Goal: Task Accomplishment & Management: Manage account settings

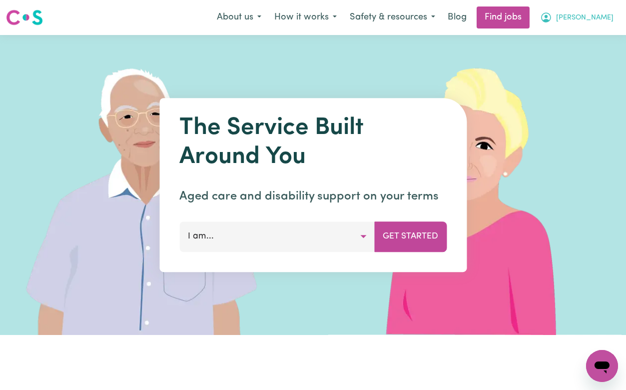
click at [601, 13] on span "[PERSON_NAME]" at bounding box center [584, 17] width 57 height 11
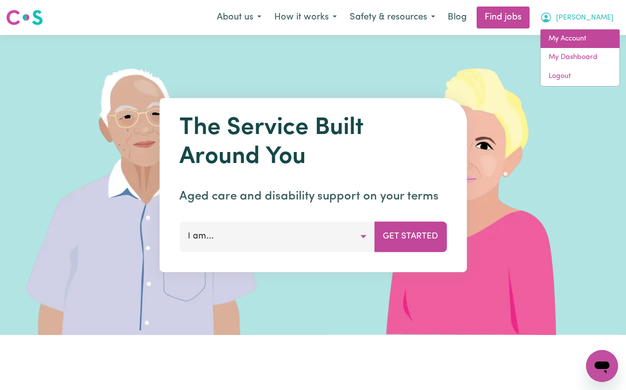
click at [597, 38] on link "My Account" at bounding box center [580, 38] width 79 height 19
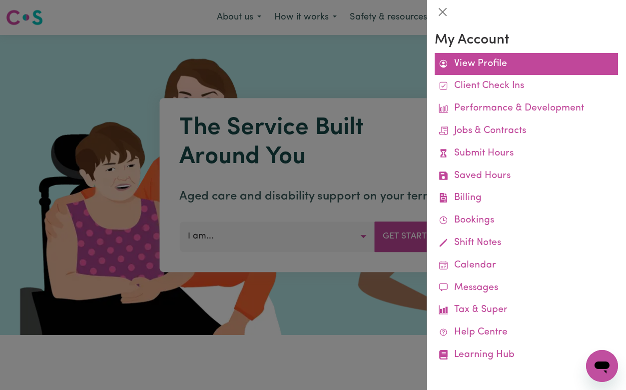
click at [496, 58] on link "View Profile" at bounding box center [526, 64] width 183 height 22
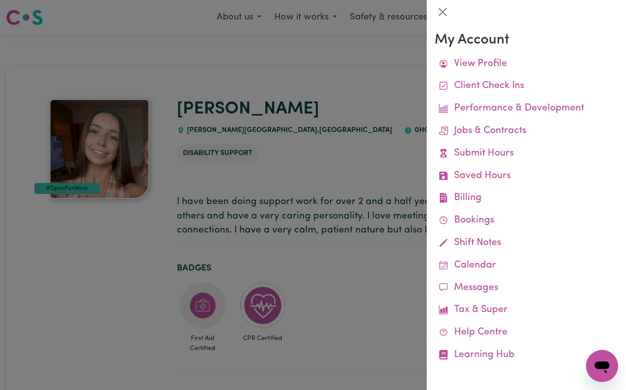
click at [361, 91] on div at bounding box center [313, 195] width 626 height 390
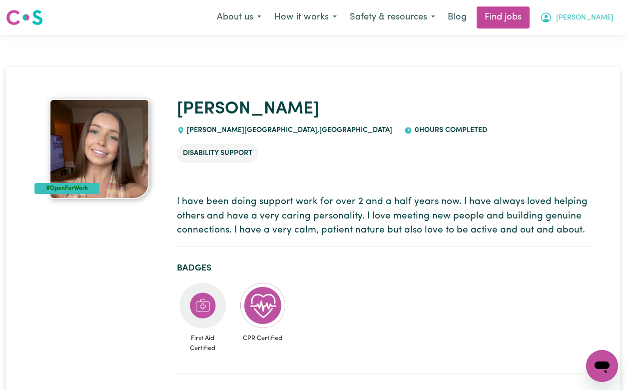
click at [590, 21] on span "[PERSON_NAME]" at bounding box center [584, 17] width 57 height 11
click at [587, 56] on link "My Dashboard" at bounding box center [580, 57] width 79 height 19
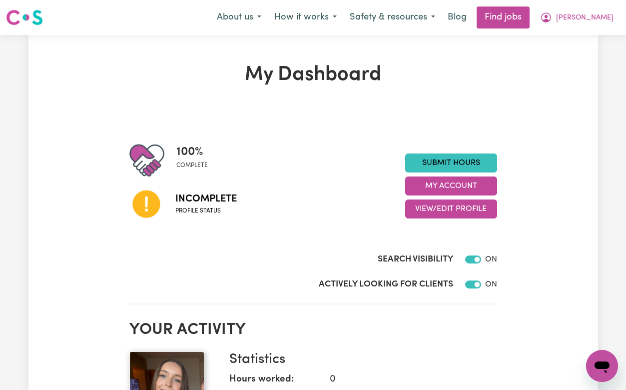
click at [212, 213] on span "Profile status" at bounding box center [205, 210] width 61 height 9
click at [442, 206] on button "View/Edit Profile" at bounding box center [451, 208] width 92 height 19
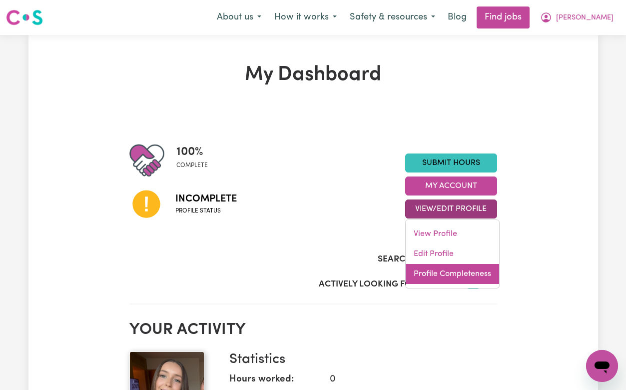
click at [450, 278] on link "Profile Completeness" at bounding box center [452, 274] width 93 height 20
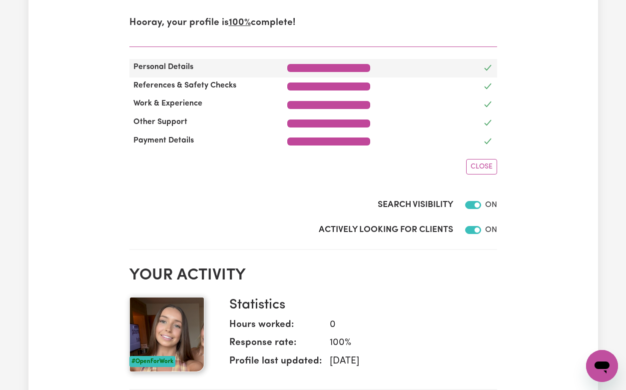
scroll to position [75, 0]
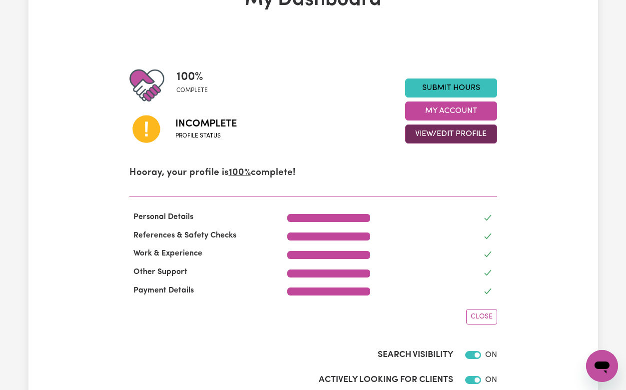
click at [437, 138] on button "View/Edit Profile" at bounding box center [451, 133] width 92 height 19
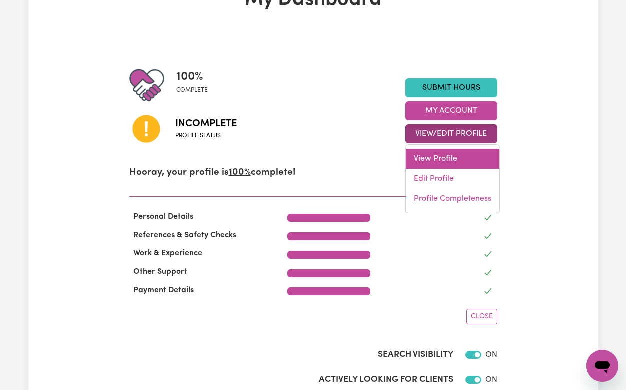
click at [440, 161] on link "View Profile" at bounding box center [452, 159] width 93 height 20
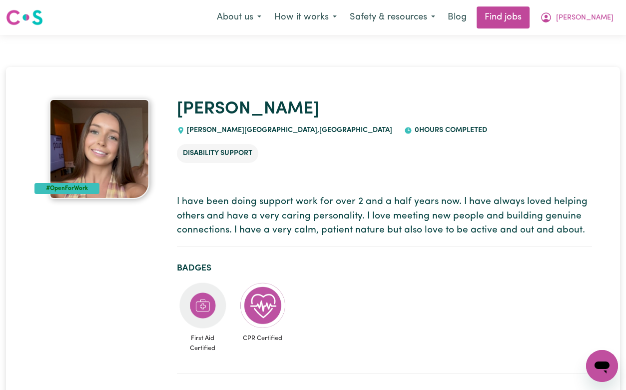
click at [585, 28] on div "Menu About us How it works Safety & resources Blog Find jobs [PERSON_NAME]" at bounding box center [313, 17] width 626 height 23
click at [585, 17] on button "[PERSON_NAME]" at bounding box center [577, 17] width 86 height 21
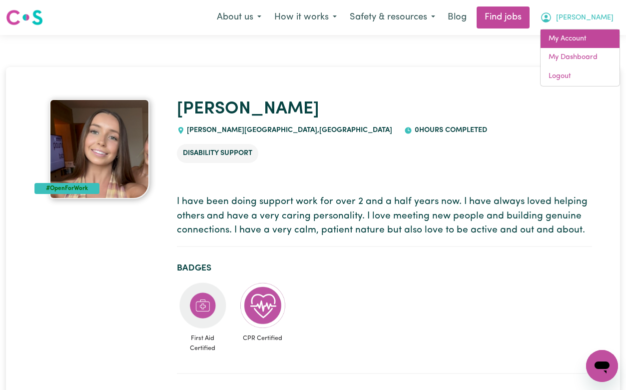
click at [582, 42] on link "My Account" at bounding box center [580, 38] width 79 height 19
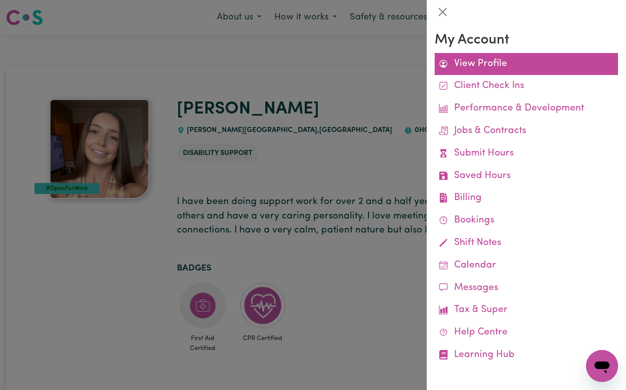
click at [542, 64] on link "View Profile" at bounding box center [526, 64] width 183 height 22
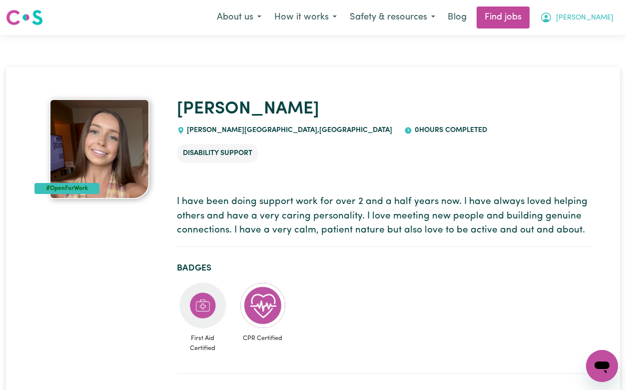
click at [592, 18] on span "[PERSON_NAME]" at bounding box center [584, 17] width 57 height 11
click at [590, 54] on link "My Dashboard" at bounding box center [580, 57] width 79 height 19
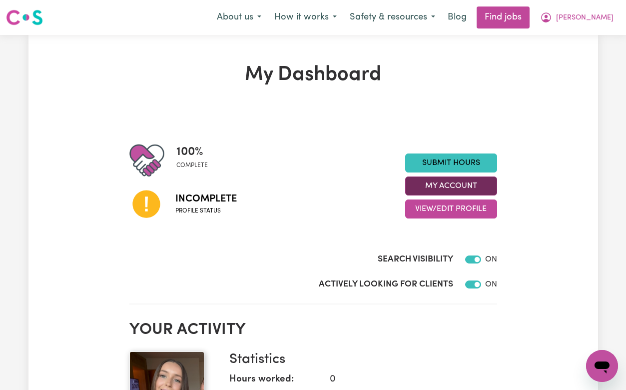
click at [454, 184] on button "My Account" at bounding box center [451, 185] width 92 height 19
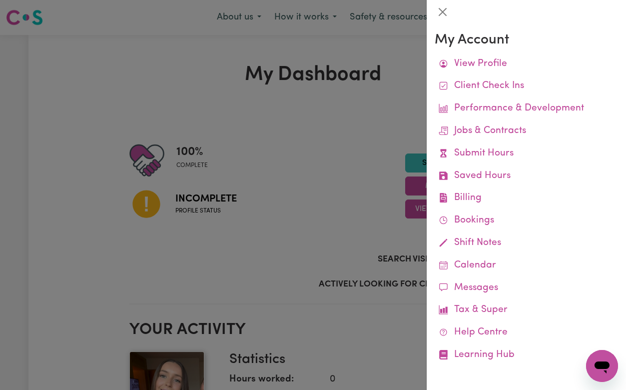
click at [387, 189] on div at bounding box center [313, 195] width 626 height 390
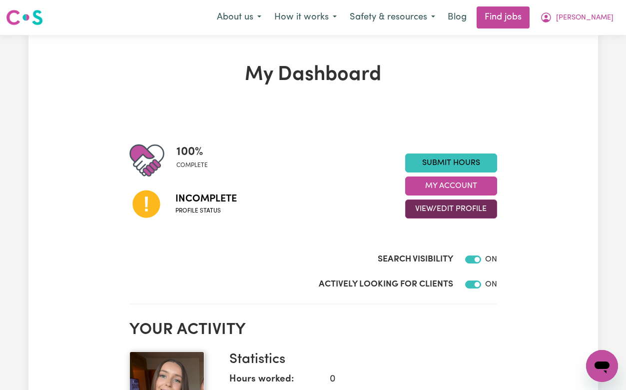
click at [433, 216] on button "View/Edit Profile" at bounding box center [451, 208] width 92 height 19
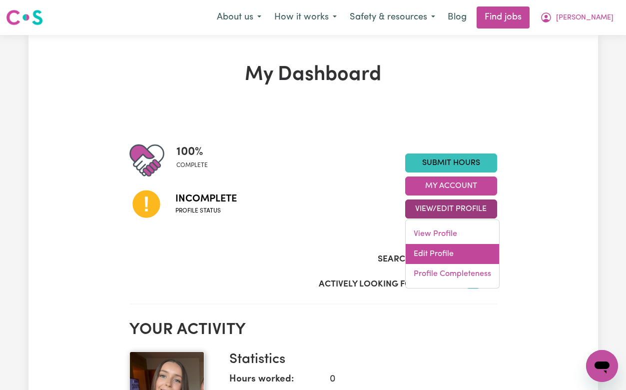
click at [440, 250] on link "Edit Profile" at bounding box center [452, 254] width 93 height 20
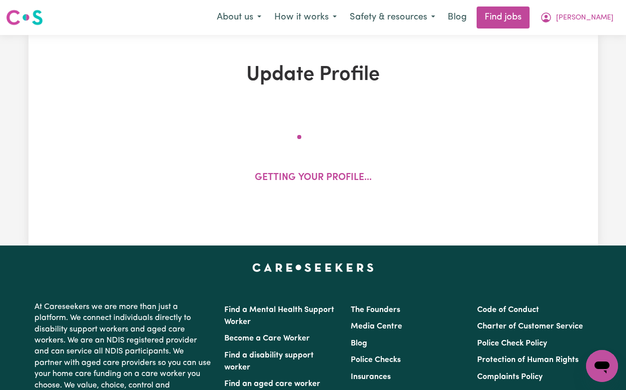
select select "[DEMOGRAPHIC_DATA]"
select select "[DEMOGRAPHIC_DATA] Citizen"
select select "Studying a healthcare related degree or qualification"
select select "65"
select select "90"
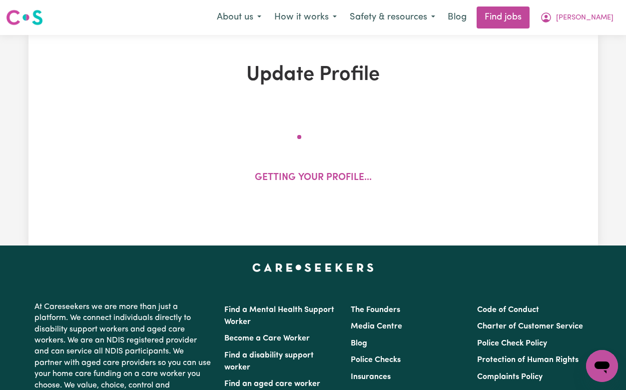
select select "115"
select select "140"
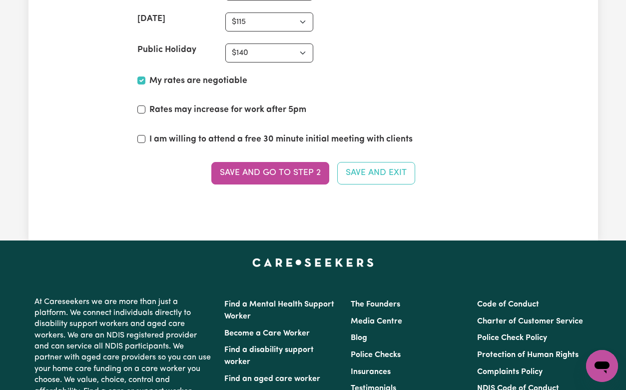
scroll to position [2600, 0]
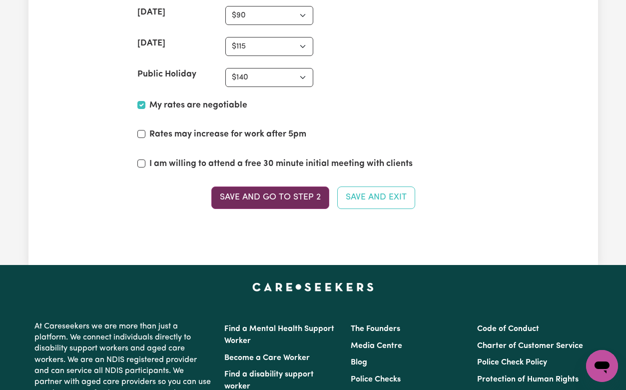
click at [280, 199] on button "Save and go to Step 2" at bounding box center [270, 197] width 118 height 22
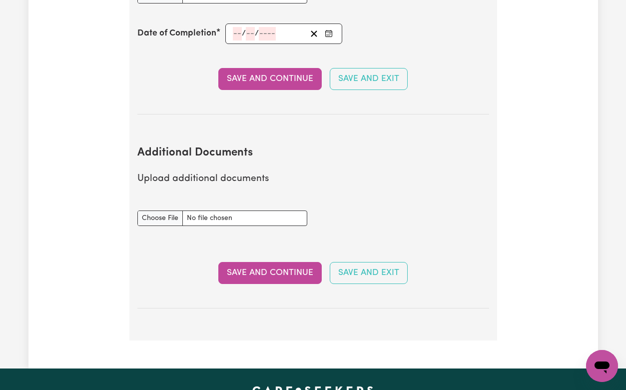
scroll to position [1835, 0]
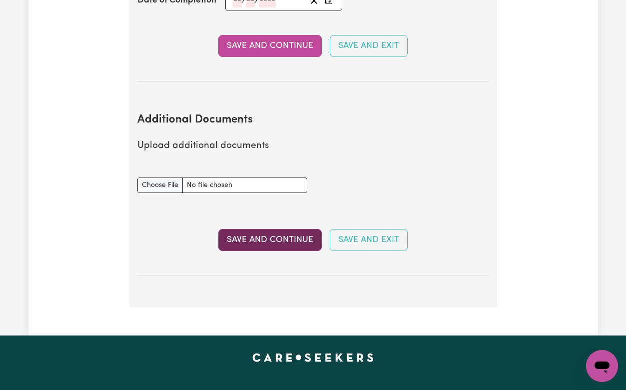
click at [278, 243] on button "Save and Continue" at bounding box center [269, 240] width 103 height 22
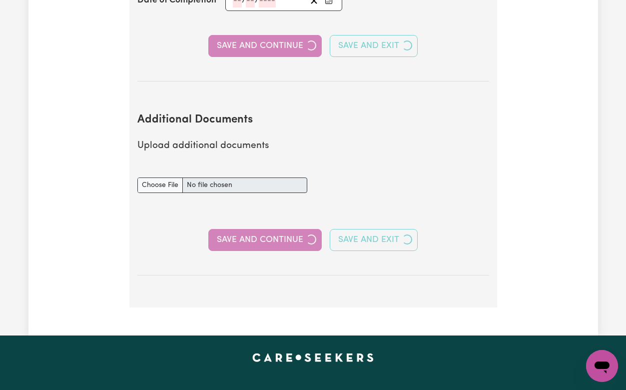
select select "2023"
select select "2025"
select select "Certificate III (Individual Support)"
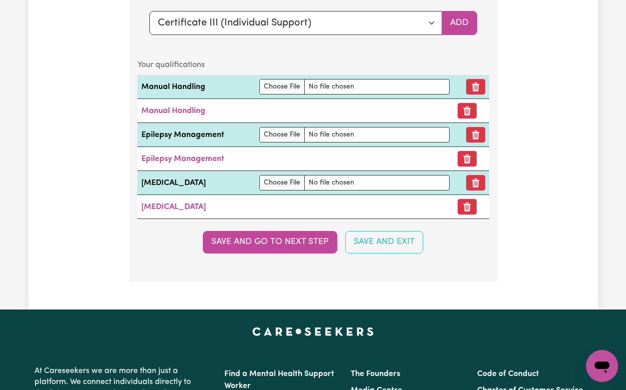
scroll to position [2837, 0]
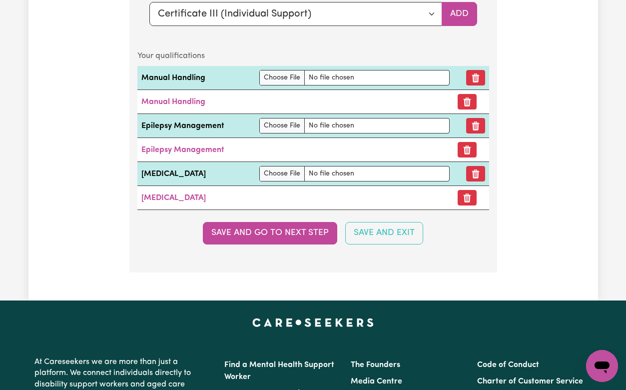
click at [280, 246] on section "Qualifications Please select and add the qualifications that you have along wit…" at bounding box center [313, 94] width 368 height 358
click at [274, 235] on button "Save and go to next step" at bounding box center [270, 233] width 134 height 22
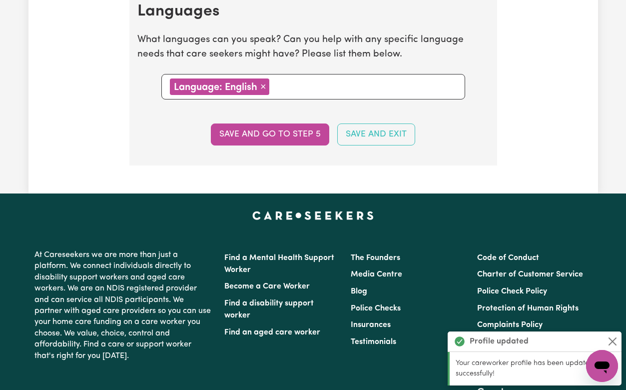
scroll to position [1118, 0]
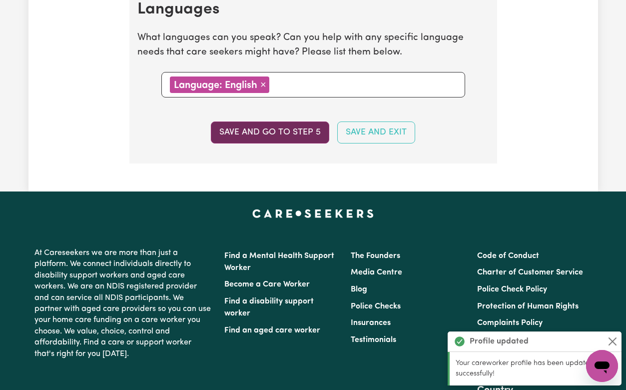
click at [275, 131] on button "Save and go to step 5" at bounding box center [270, 132] width 118 height 22
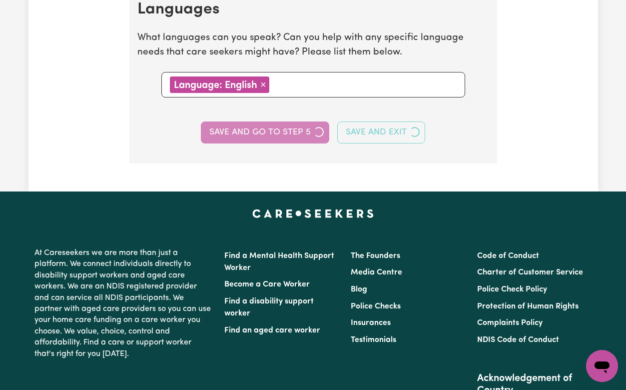
select select "I am providing services through another platform"
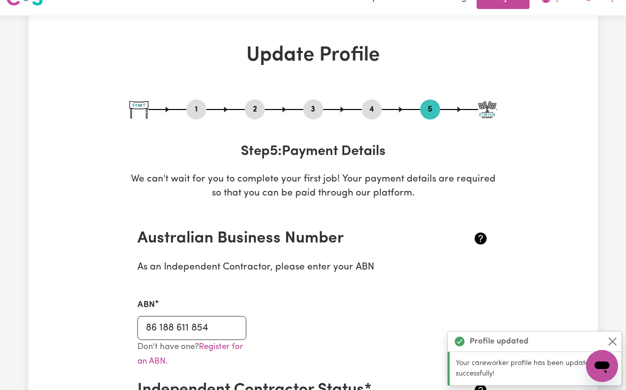
scroll to position [0, 0]
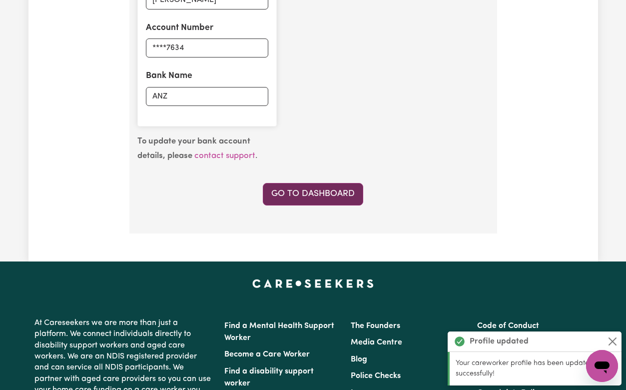
click at [304, 195] on link "Go to Dashboard" at bounding box center [313, 194] width 100 height 22
